Goal: Task Accomplishment & Management: Use online tool/utility

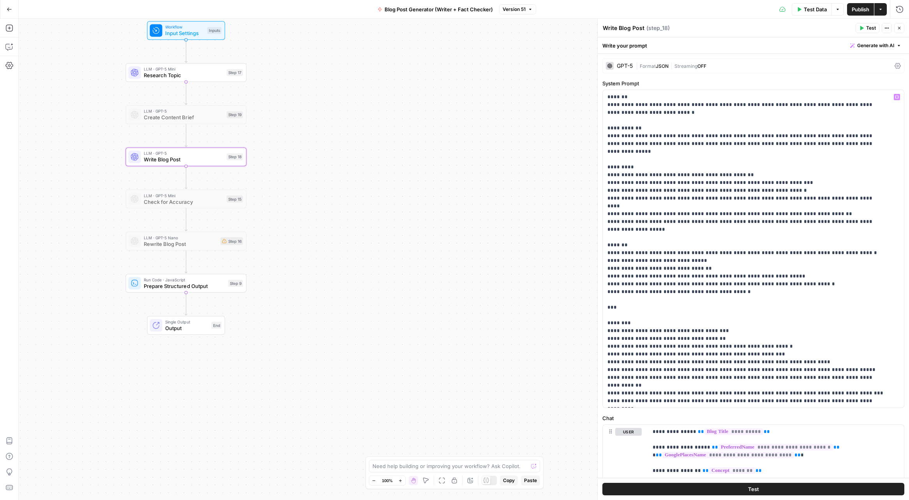
scroll to position [179, 0]
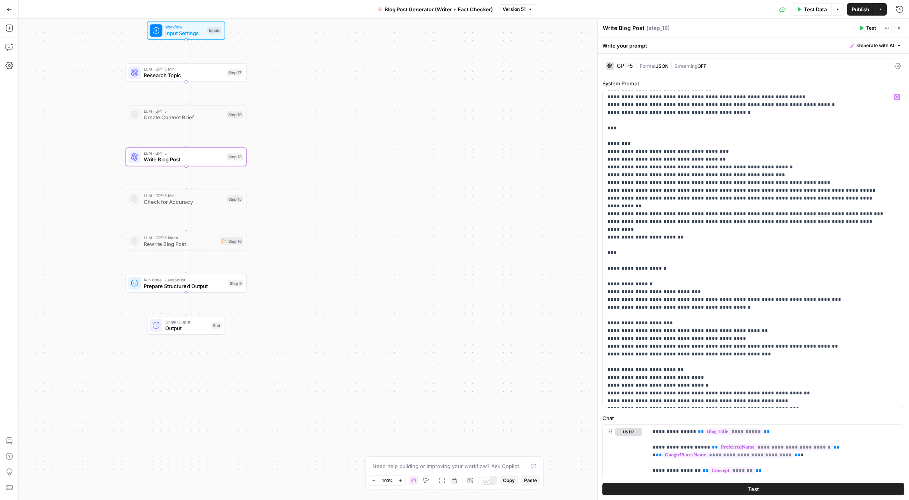
click at [344, 7] on div "Go Back Blog Post Generator (Writer + Fact Checker) Version 51 Test Data Option…" at bounding box center [454, 9] width 909 height 18
click at [200, 74] on span "Research Topic" at bounding box center [183, 75] width 79 height 8
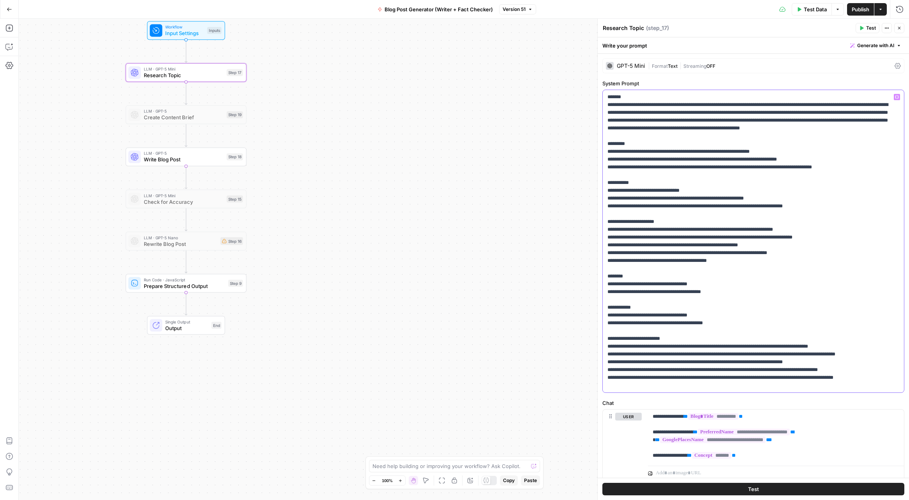
click at [689, 202] on p "**********" at bounding box center [750, 241] width 286 height 296
click at [747, 227] on p "**********" at bounding box center [750, 241] width 286 height 296
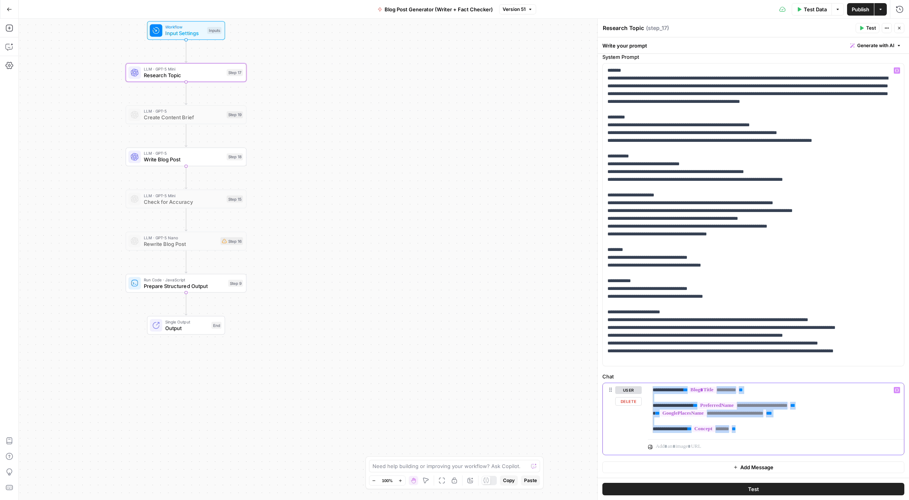
drag, startPoint x: 771, startPoint y: 432, endPoint x: 651, endPoint y: 389, distance: 126.9
click at [651, 389] on div "**********" at bounding box center [776, 409] width 256 height 53
copy p "**********"
click at [720, 225] on p "**********" at bounding box center [750, 215] width 286 height 296
click at [178, 154] on span "LLM · GPT-5" at bounding box center [183, 153] width 79 height 6
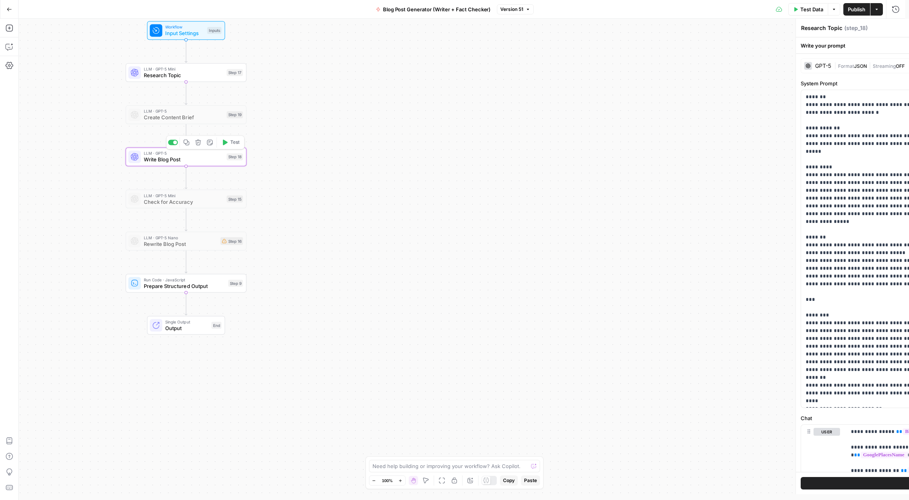
type textarea "Write Blog Post"
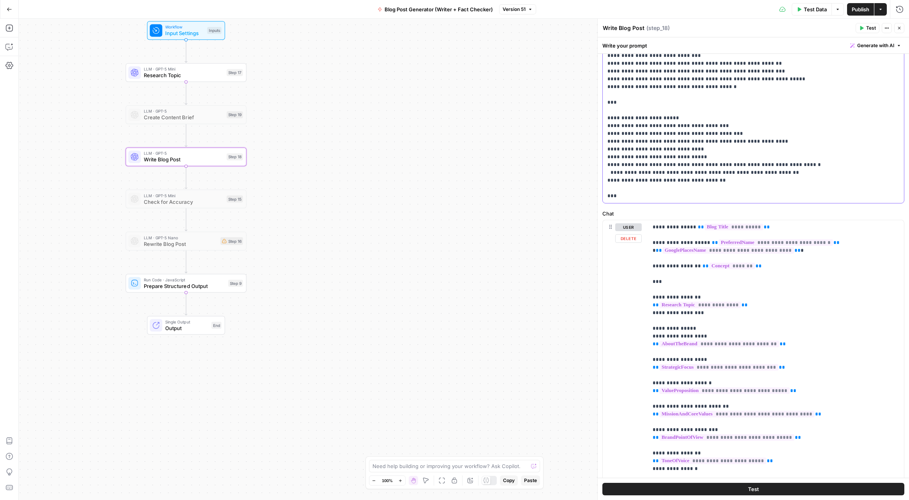
scroll to position [244, 0]
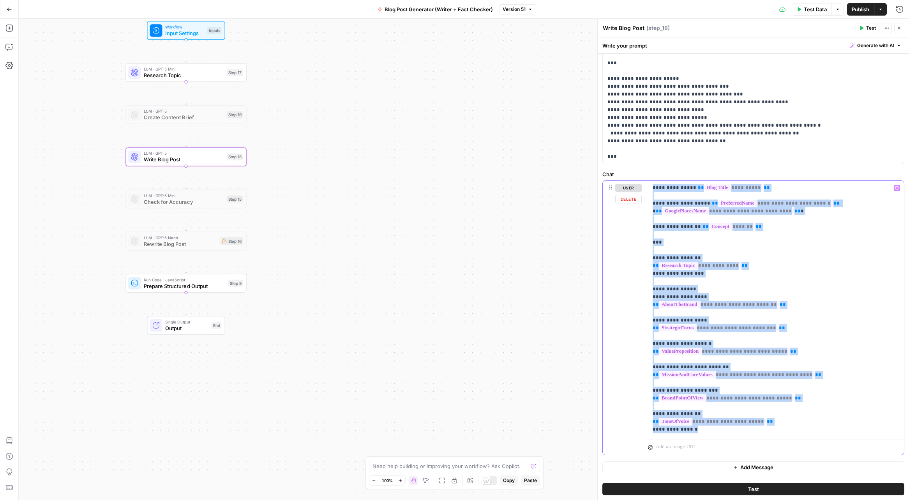
drag, startPoint x: 698, startPoint y: 431, endPoint x: 651, endPoint y: 186, distance: 250.2
click at [651, 186] on div "**********" at bounding box center [776, 308] width 256 height 255
copy p "**********"
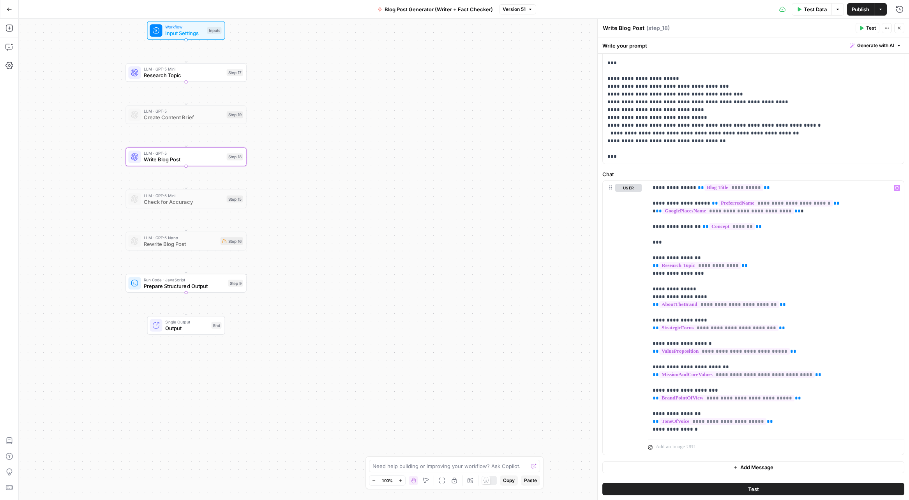
click at [304, 5] on div "Go Back Blog Post Generator (Writer + Fact Checker) Version 51 Test Data Option…" at bounding box center [454, 9] width 909 height 18
click at [13, 9] on button "Go Back" at bounding box center [9, 9] width 14 height 14
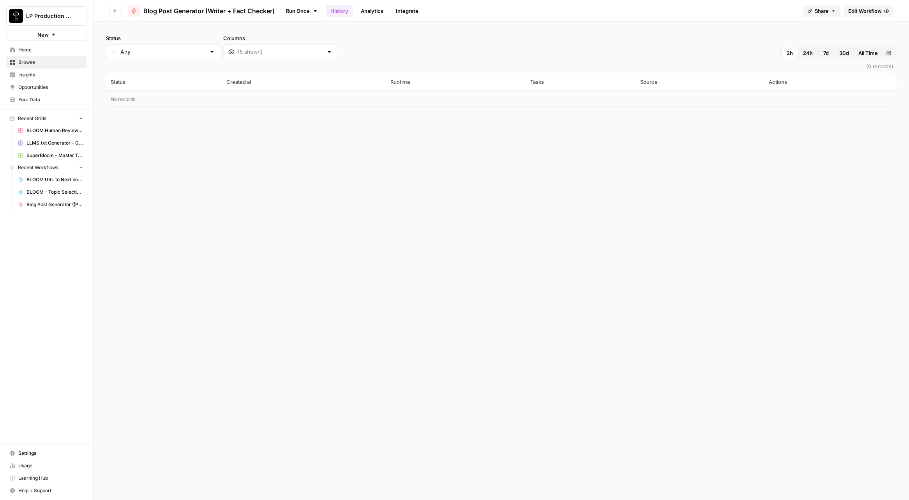
click at [466, 11] on div "Run Once History Analytics Integrate" at bounding box center [539, 10] width 516 height 15
click at [467, 14] on div "Run Once History Analytics Integrate" at bounding box center [539, 10] width 516 height 15
click at [114, 12] on icon "button" at bounding box center [115, 11] width 5 height 5
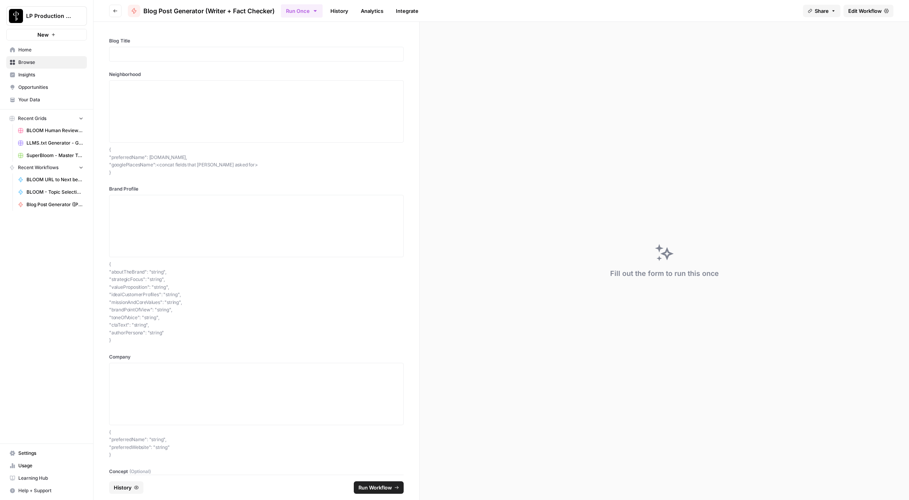
click at [490, 9] on div "Run Once History Analytics Integrate" at bounding box center [539, 10] width 516 height 15
drag, startPoint x: 494, startPoint y: 9, endPoint x: 449, endPoint y: 2, distance: 45.7
click at [494, 9] on div "Run Once History Analytics Integrate" at bounding box center [539, 10] width 516 height 15
click at [342, 14] on link "History" at bounding box center [339, 11] width 27 height 12
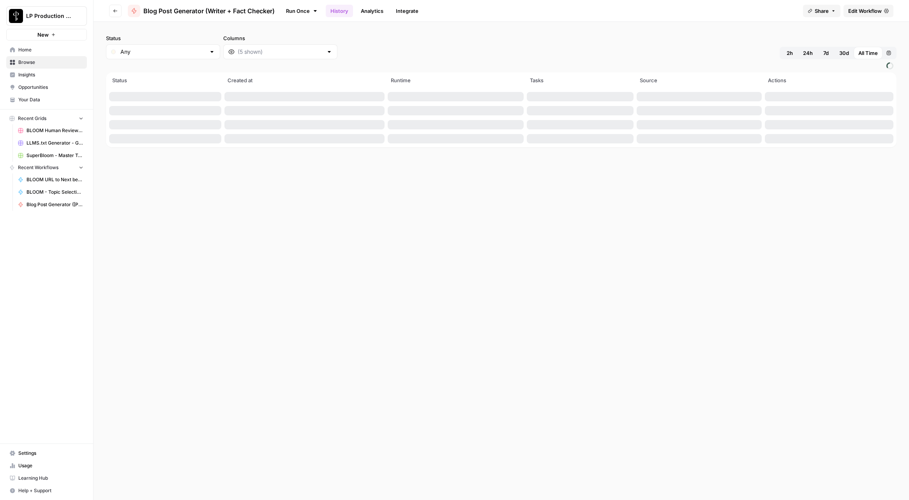
click at [867, 10] on span "Edit Workflow" at bounding box center [864, 11] width 33 height 8
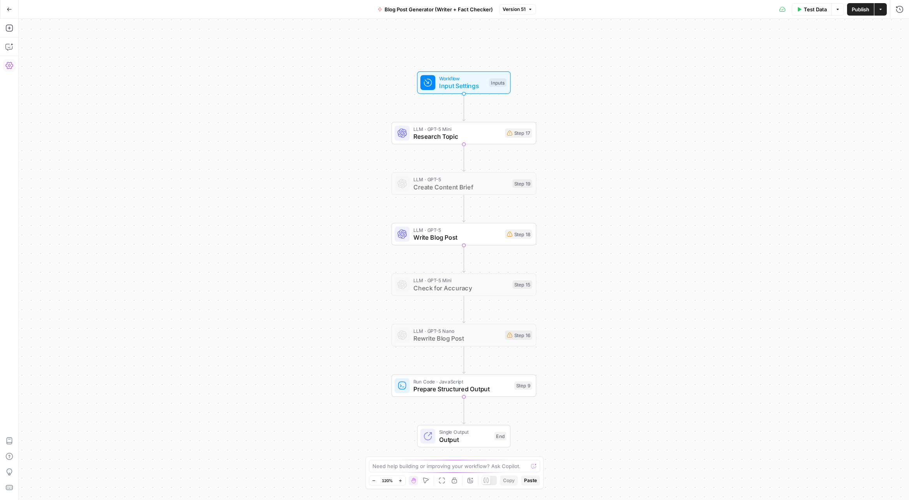
click at [11, 69] on icon "button" at bounding box center [9, 65] width 8 height 7
click at [54, 423] on span "Explain workflow" at bounding box center [54, 421] width 38 height 7
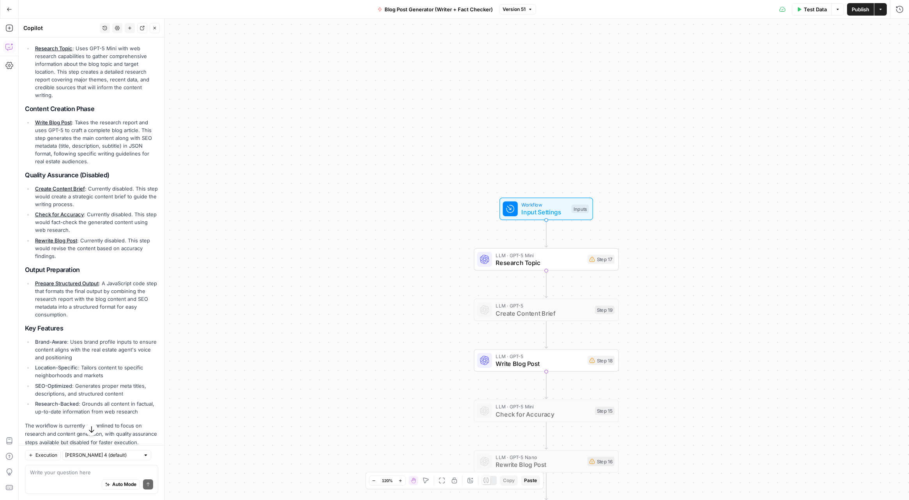
scroll to position [151, 0]
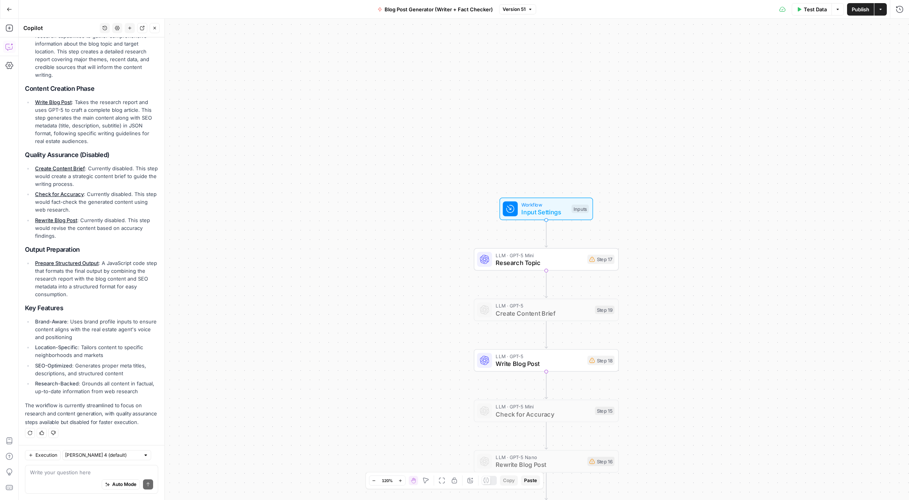
drag, startPoint x: 25, startPoint y: 120, endPoint x: 108, endPoint y: 421, distance: 312.3
click at [107, 421] on div "This workflow creates comprehensive blog posts for real estate agents by combin…" at bounding box center [91, 204] width 133 height 444
copy div "This workflow creates comprehensive blog posts for real estate agents by combin…"
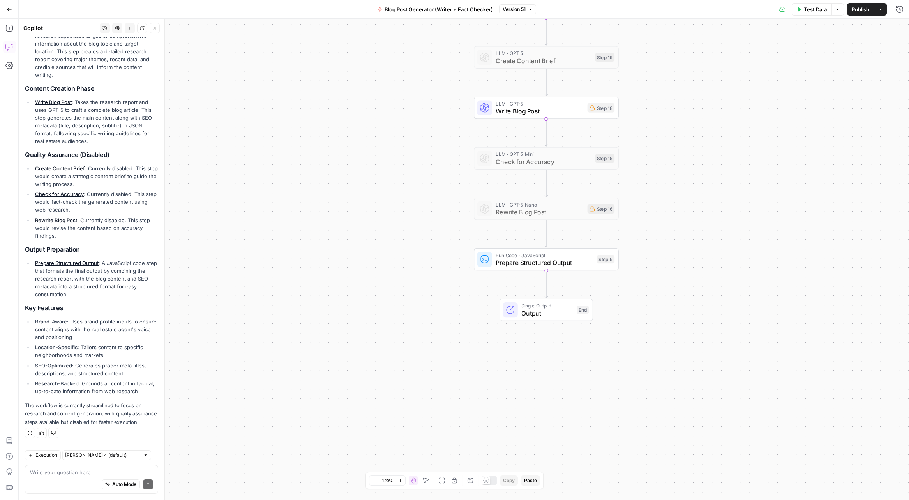
click at [108, 110] on li "Write Blog Post : Takes the research report and uses GPT-5 to craft a complete …" at bounding box center [95, 121] width 125 height 47
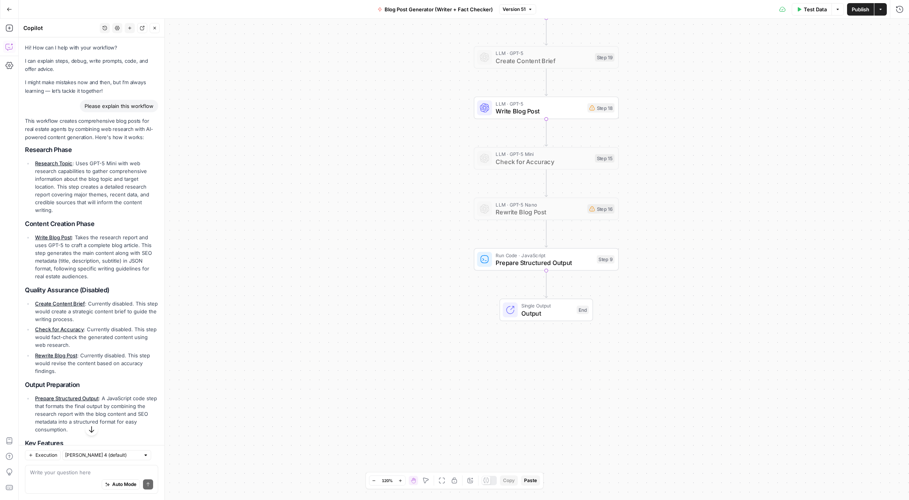
click at [8, 9] on icon "button" at bounding box center [9, 9] width 5 height 5
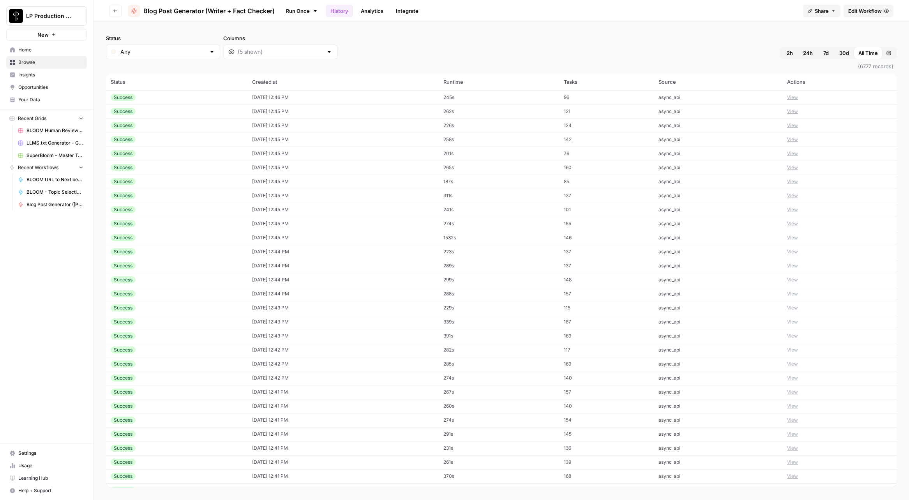
click at [38, 130] on span "BLOOM Human Review (ver2)" at bounding box center [54, 130] width 57 height 7
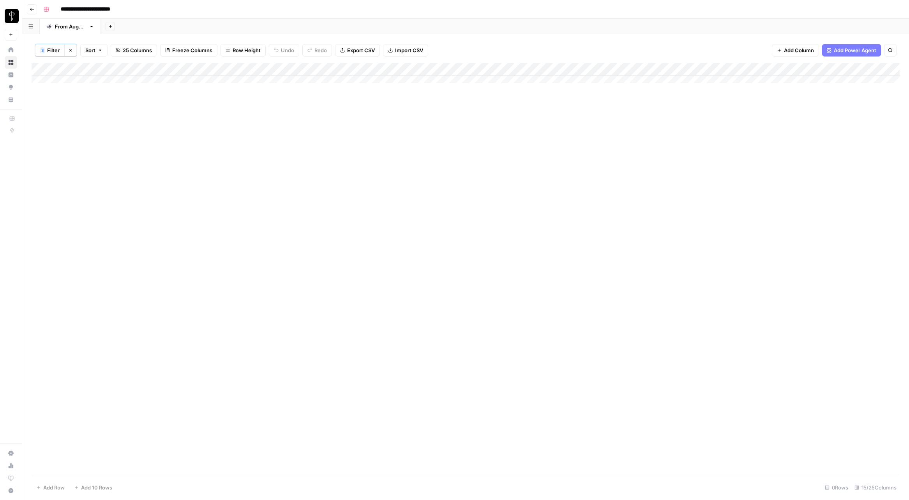
click at [71, 53] on button "Clear filters" at bounding box center [70, 50] width 12 height 12
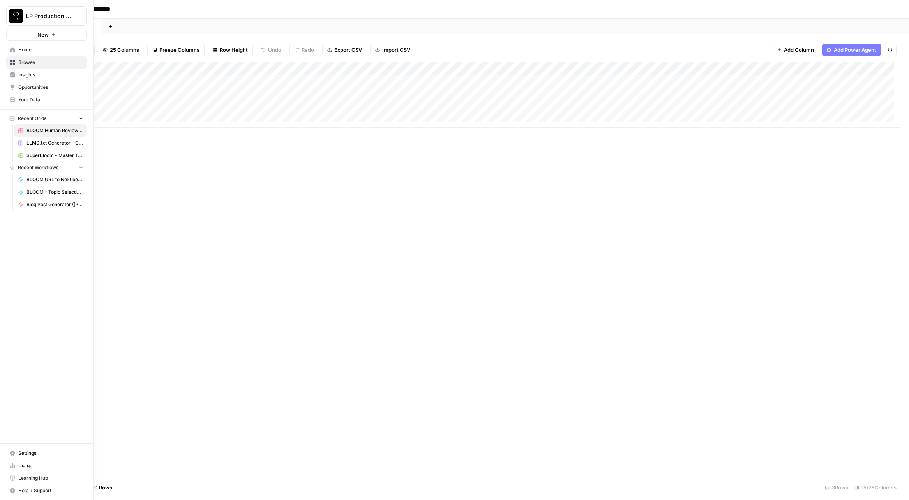
click at [23, 62] on span "Browse" at bounding box center [50, 62] width 65 height 7
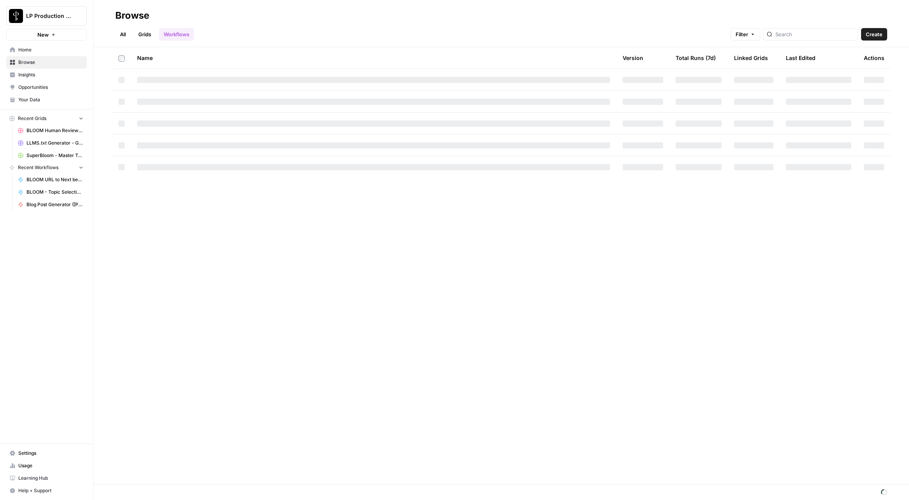
click at [121, 33] on link "All" at bounding box center [122, 34] width 15 height 12
